Goal: Entertainment & Leisure: Consume media (video, audio)

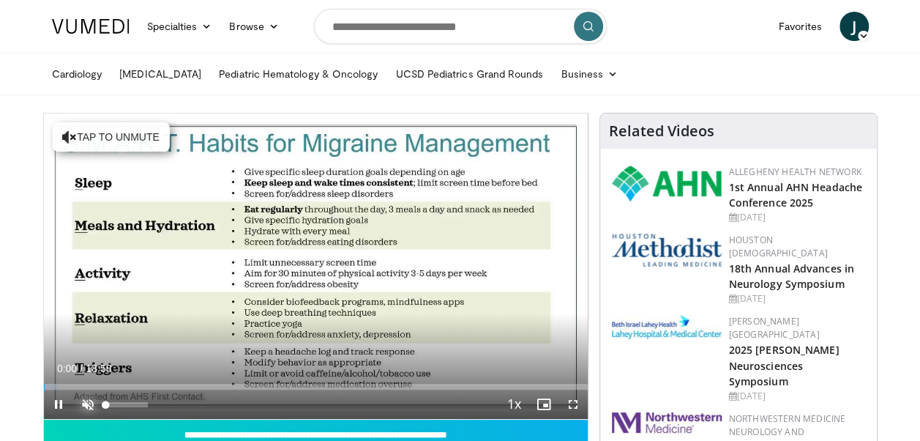
click at [85, 411] on span "Video Player" at bounding box center [87, 403] width 29 height 29
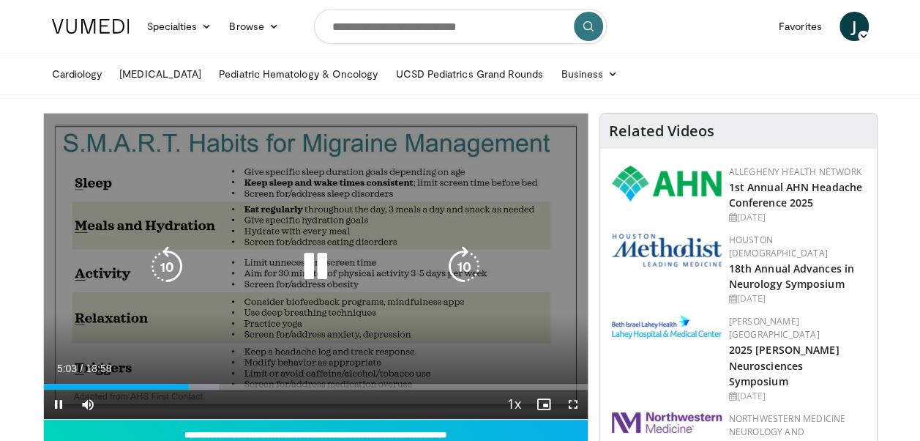
click at [312, 278] on icon "Video Player" at bounding box center [315, 266] width 41 height 41
click at [292, 271] on div "Video Player" at bounding box center [315, 266] width 326 height 29
click at [300, 266] on icon "Video Player" at bounding box center [315, 266] width 41 height 41
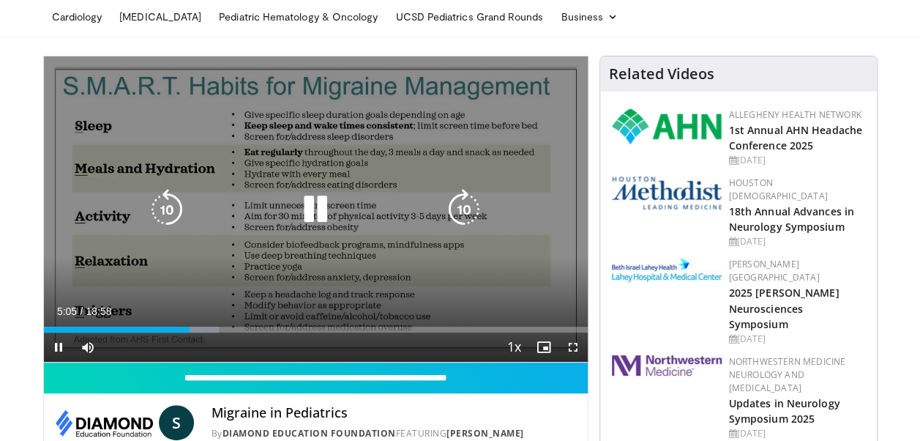
scroll to position [59, 0]
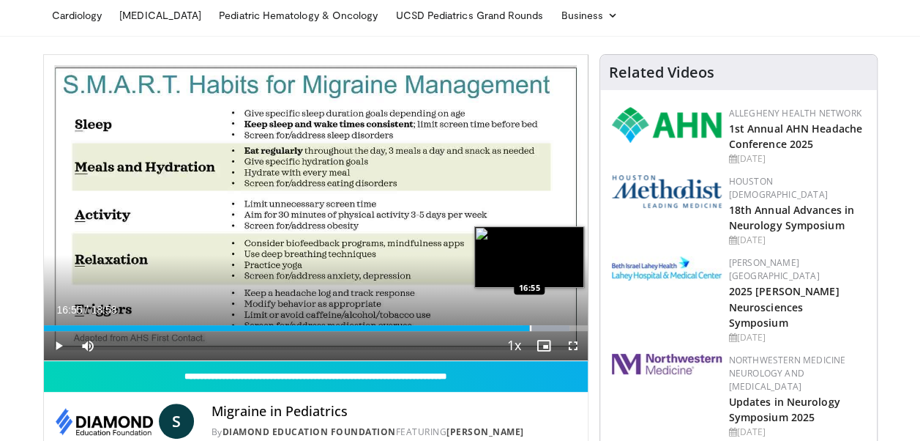
click at [530, 329] on div "Progress Bar" at bounding box center [530, 328] width 1 height 6
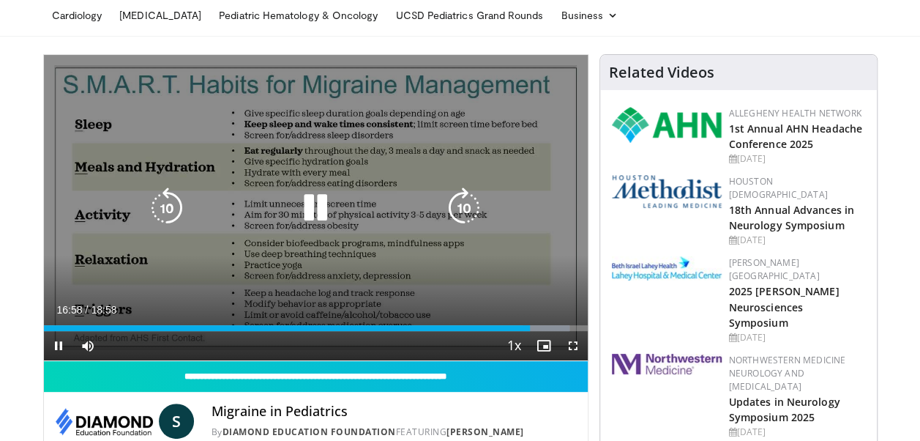
click at [340, 201] on div "Video Player" at bounding box center [315, 207] width 326 height 29
click at [328, 203] on icon "Video Player" at bounding box center [315, 207] width 41 height 41
click at [312, 205] on icon "Video Player" at bounding box center [315, 207] width 41 height 41
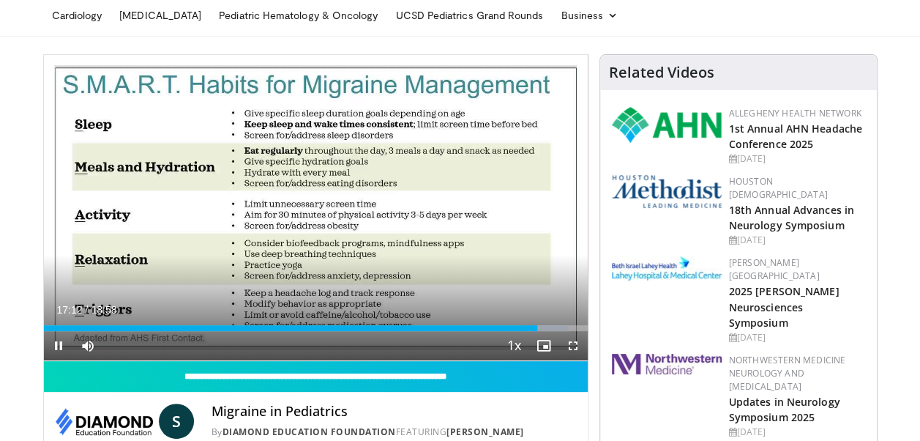
click at [312, 205] on div "10 seconds Tap to unmute" at bounding box center [316, 207] width 544 height 305
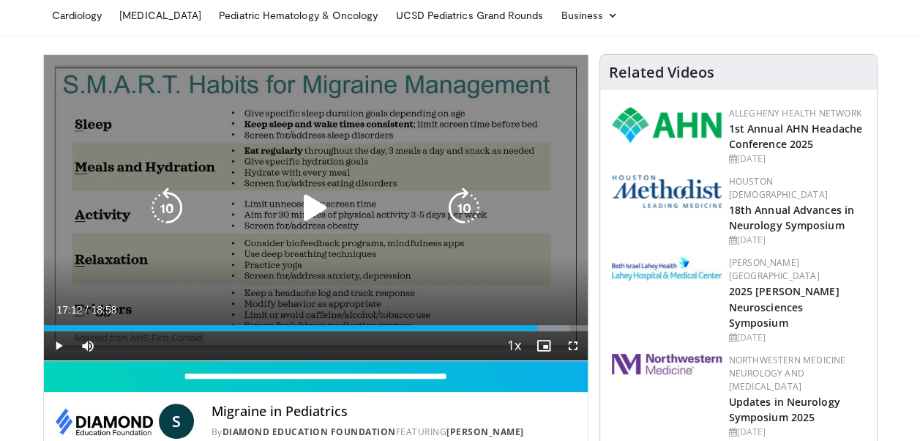
click at [315, 209] on icon "Video Player" at bounding box center [315, 207] width 41 height 41
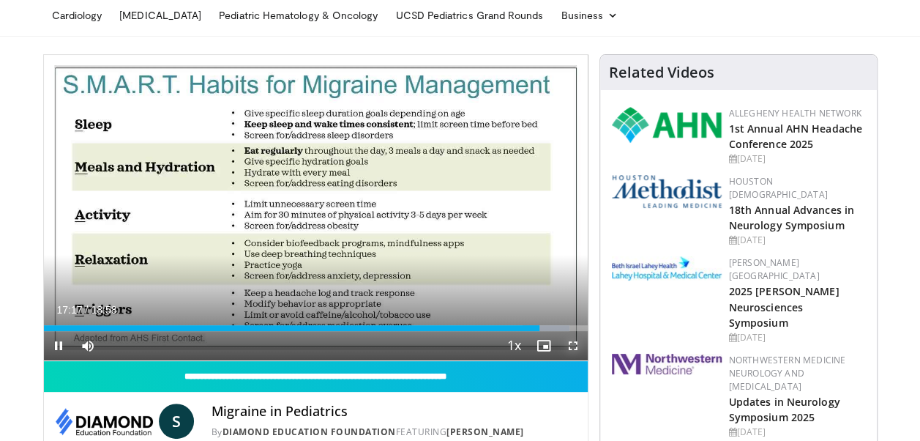
click at [572, 345] on span "Video Player" at bounding box center [572, 345] width 29 height 29
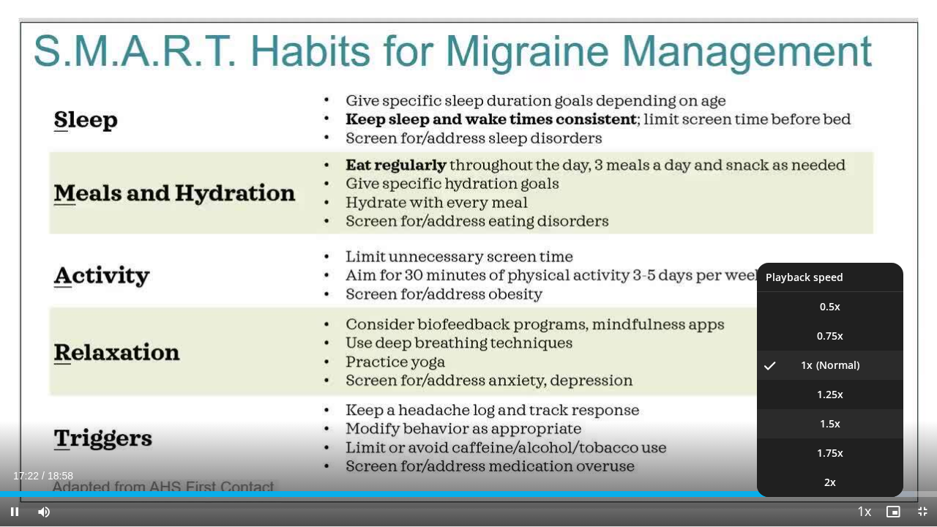
click at [839, 420] on span "1.5x" at bounding box center [830, 423] width 20 height 15
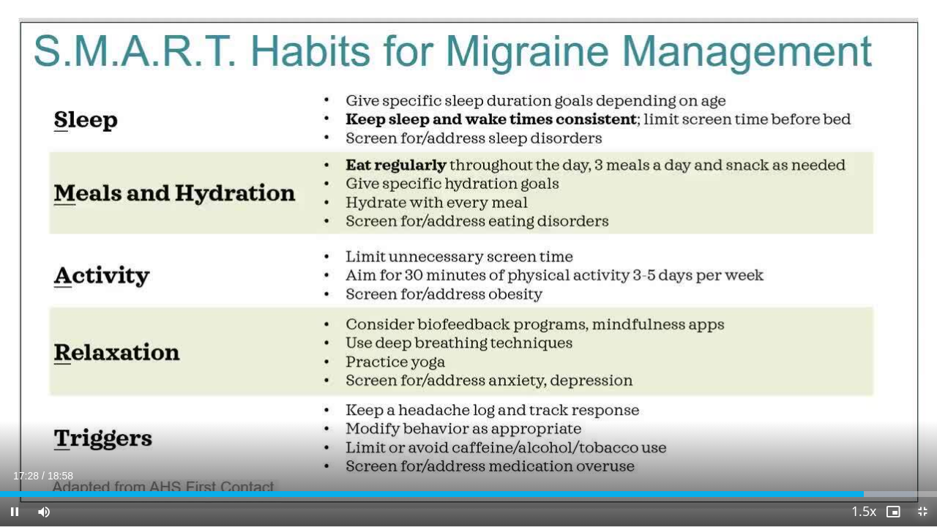
click at [919, 440] on span "Video Player" at bounding box center [921, 511] width 29 height 29
